Goal: Check status: Check status

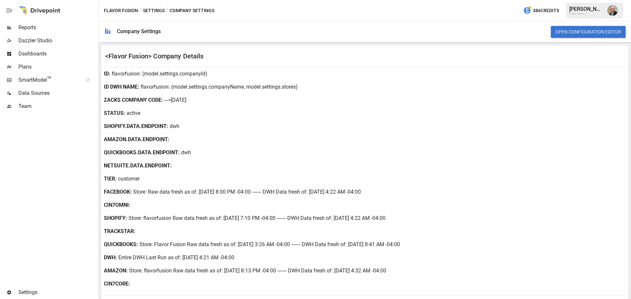
click at [50, 28] on span "Reports" at bounding box center [57, 28] width 79 height 8
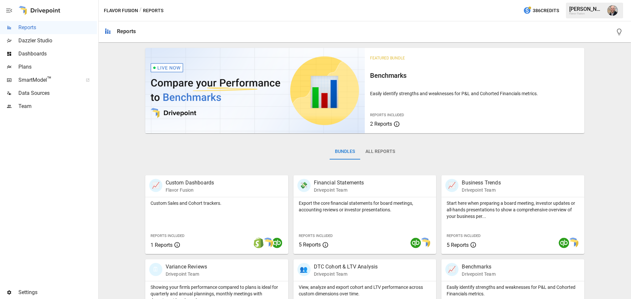
scroll to position [66, 0]
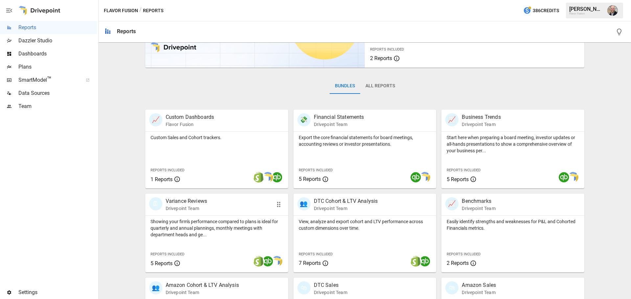
click at [219, 221] on p "Showing your firm's performance compared to plans is ideal for quarterly and an…" at bounding box center [217, 229] width 132 height 20
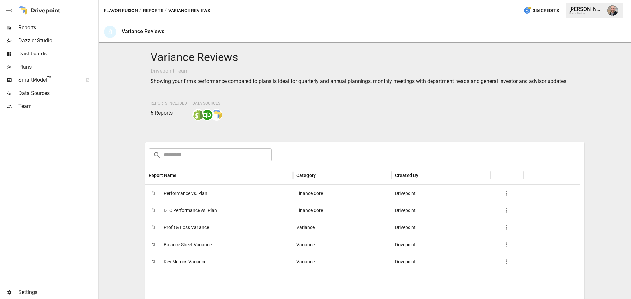
click at [208, 187] on div "🗓 Performance vs. Plan" at bounding box center [219, 193] width 148 height 17
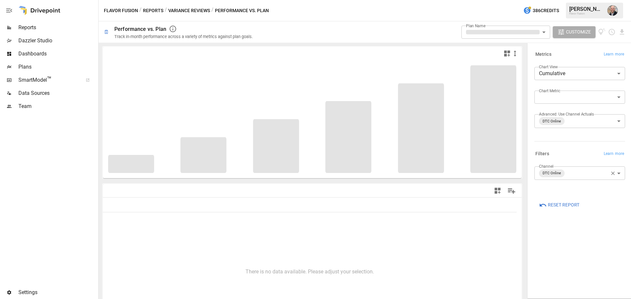
type input "**********"
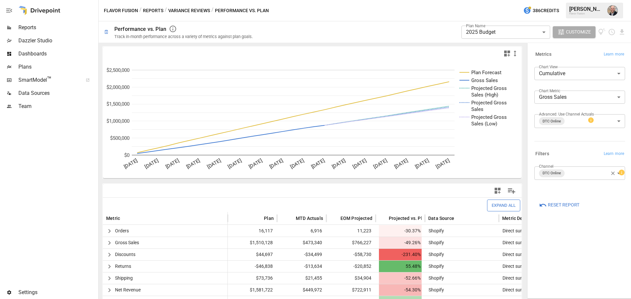
drag, startPoint x: 614, startPoint y: 173, endPoint x: 604, endPoint y: 216, distance: 44.2
click at [614, 173] on icon "button" at bounding box center [613, 174] width 6 height 6
